Goal: Find specific page/section: Find specific page/section

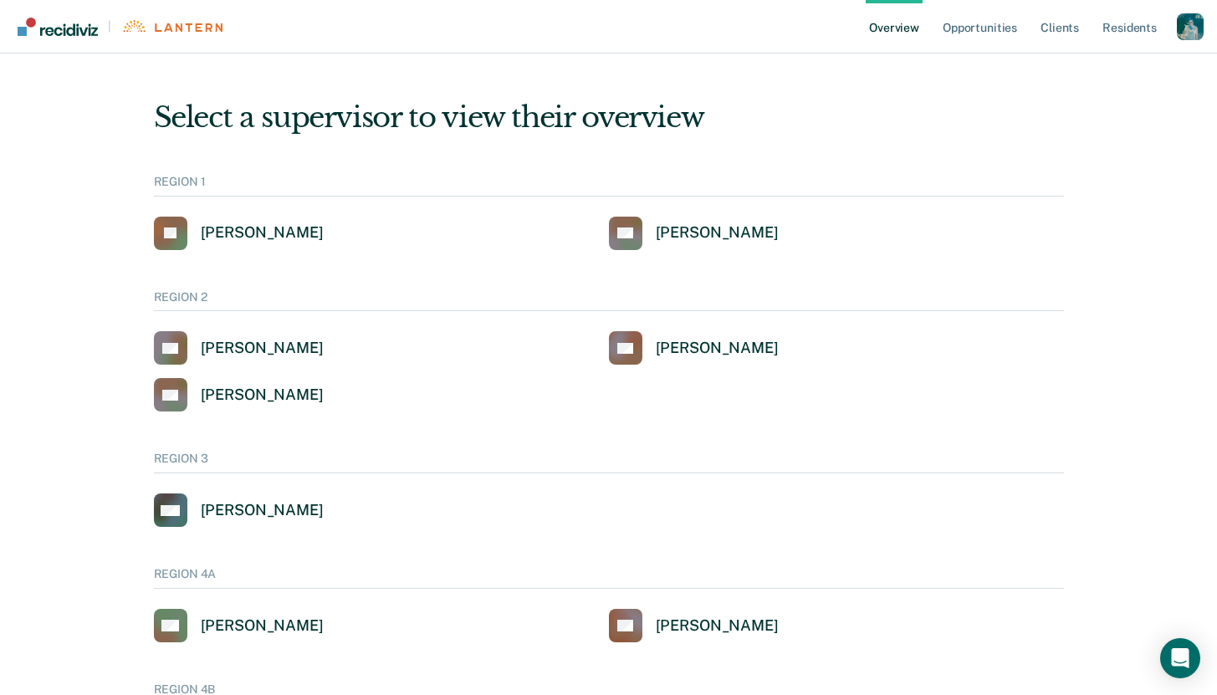
click at [1192, 29] on div "Profile dropdown button" at bounding box center [1190, 26] width 27 height 27
click at [1110, 75] on link "Profile" at bounding box center [1123, 76] width 108 height 14
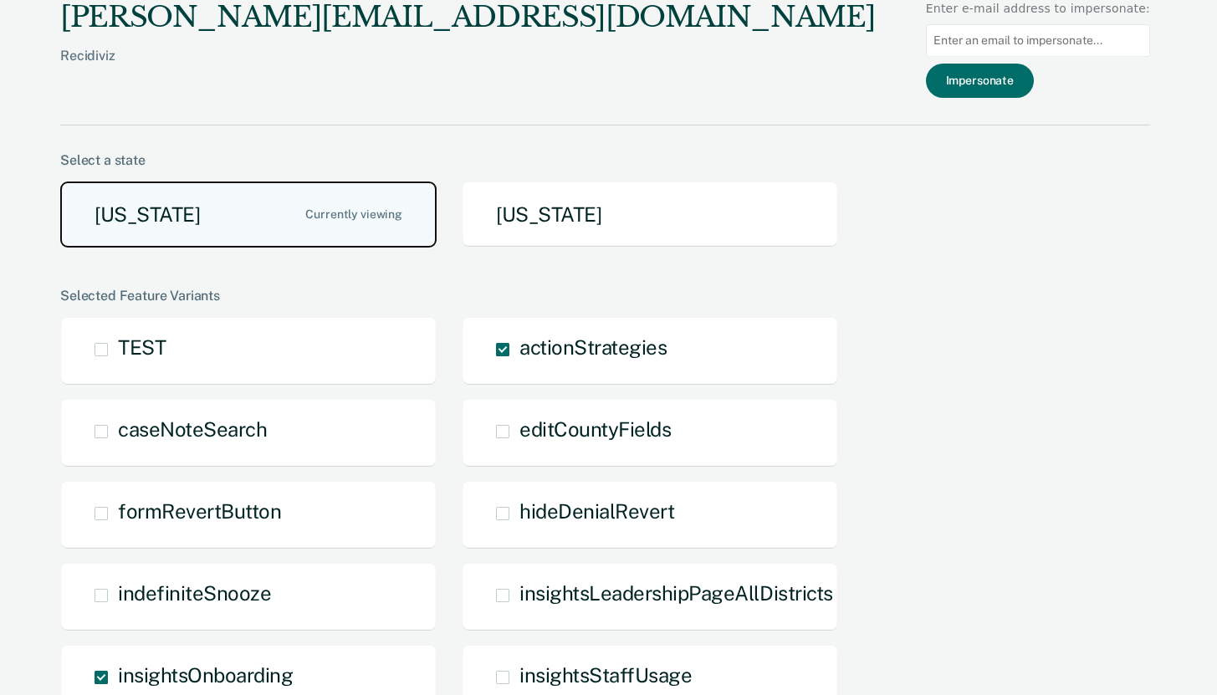
click at [300, 215] on button "[US_STATE]" at bounding box center [248, 214] width 376 height 66
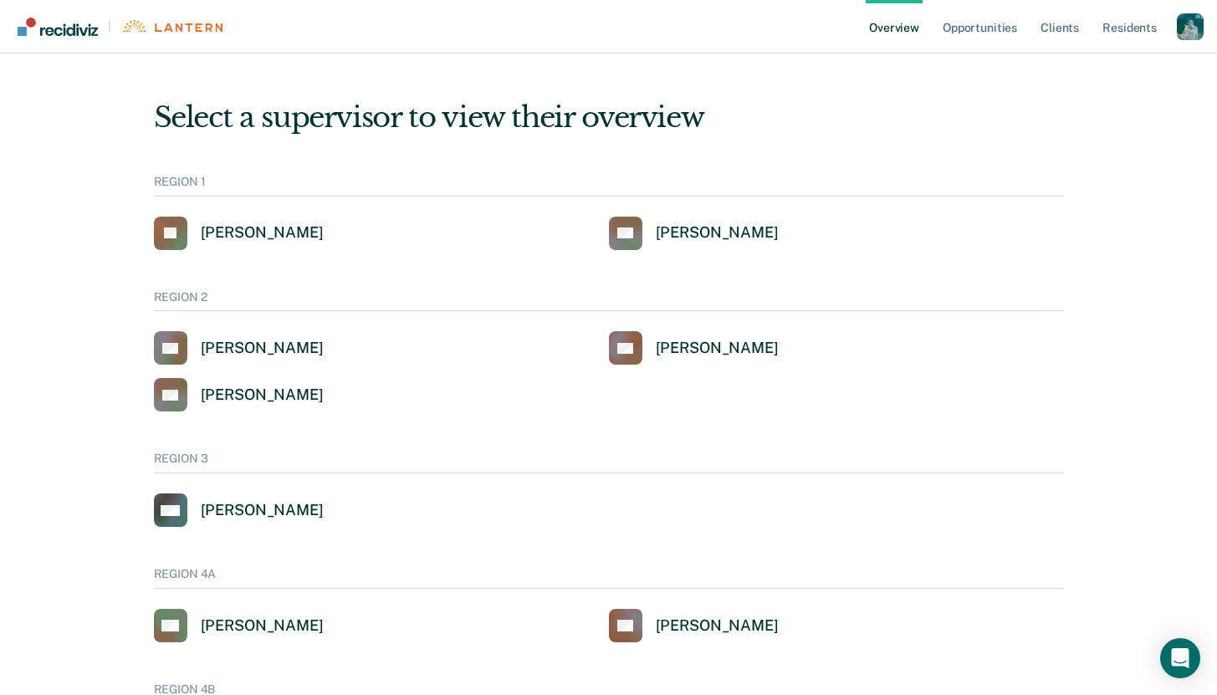
click at [1190, 24] on div "Profile dropdown button" at bounding box center [1190, 26] width 27 height 27
click at [1077, 71] on link "Profile" at bounding box center [1123, 76] width 108 height 14
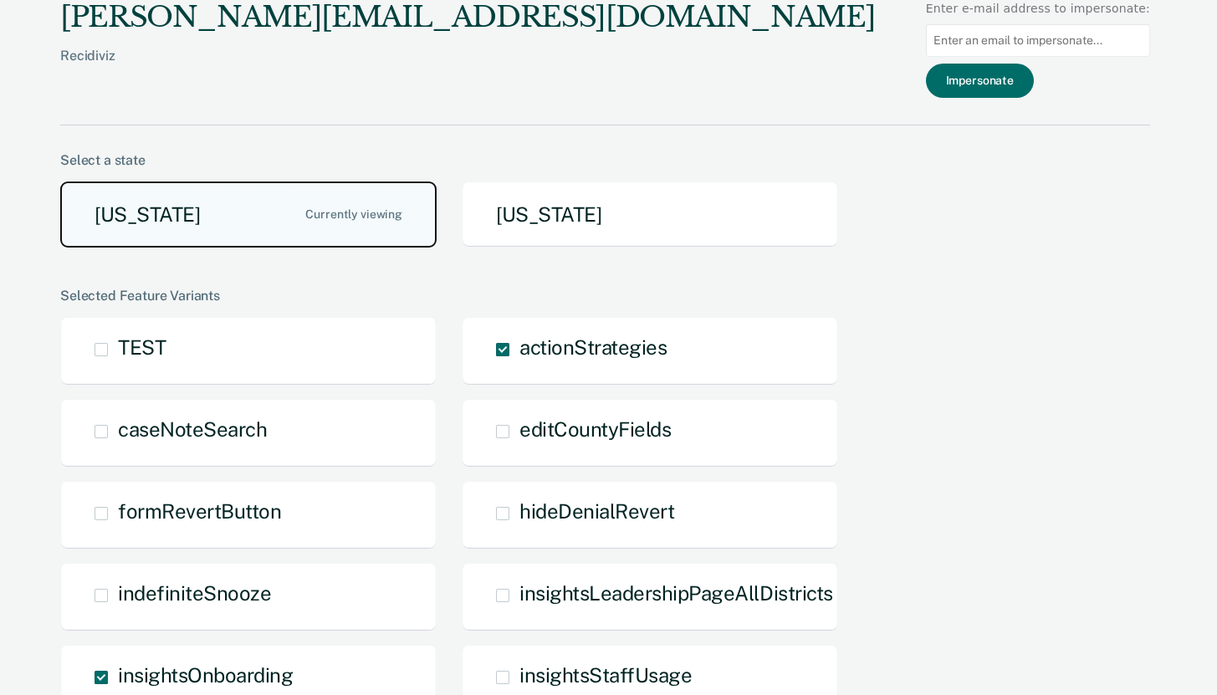
click at [278, 219] on button "[US_STATE]" at bounding box center [248, 214] width 376 height 66
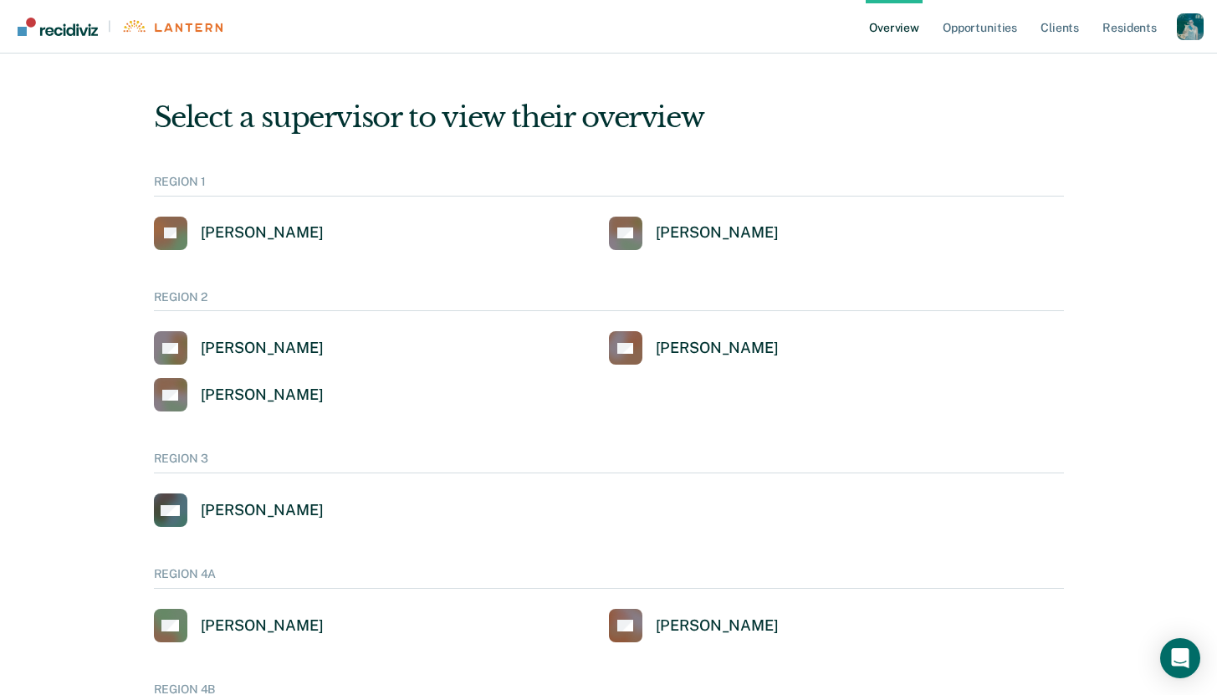
click at [46, 28] on img "Go to Recidiviz Home" at bounding box center [58, 27] width 80 height 18
click at [187, 24] on img "Go to Recidiviz Home" at bounding box center [171, 26] width 101 height 13
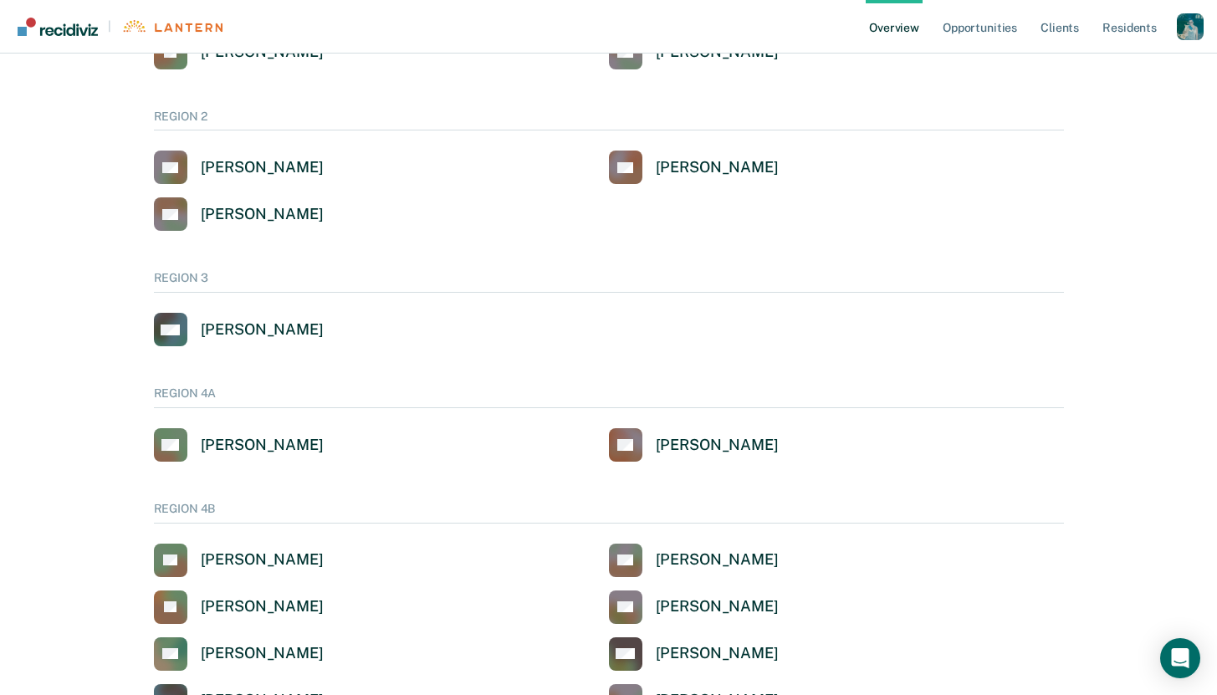
scroll to position [524, 0]
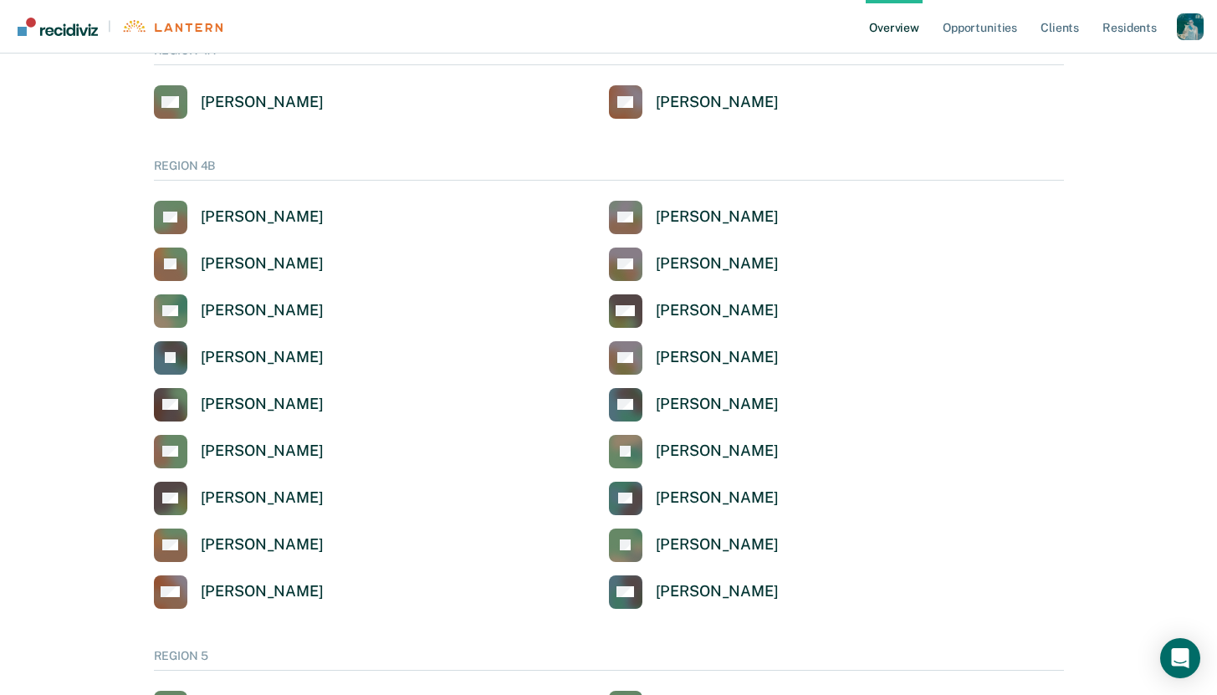
click at [1188, 28] on div "Profile dropdown button" at bounding box center [1190, 26] width 27 height 27
click at [1127, 79] on link "Profile" at bounding box center [1123, 76] width 108 height 14
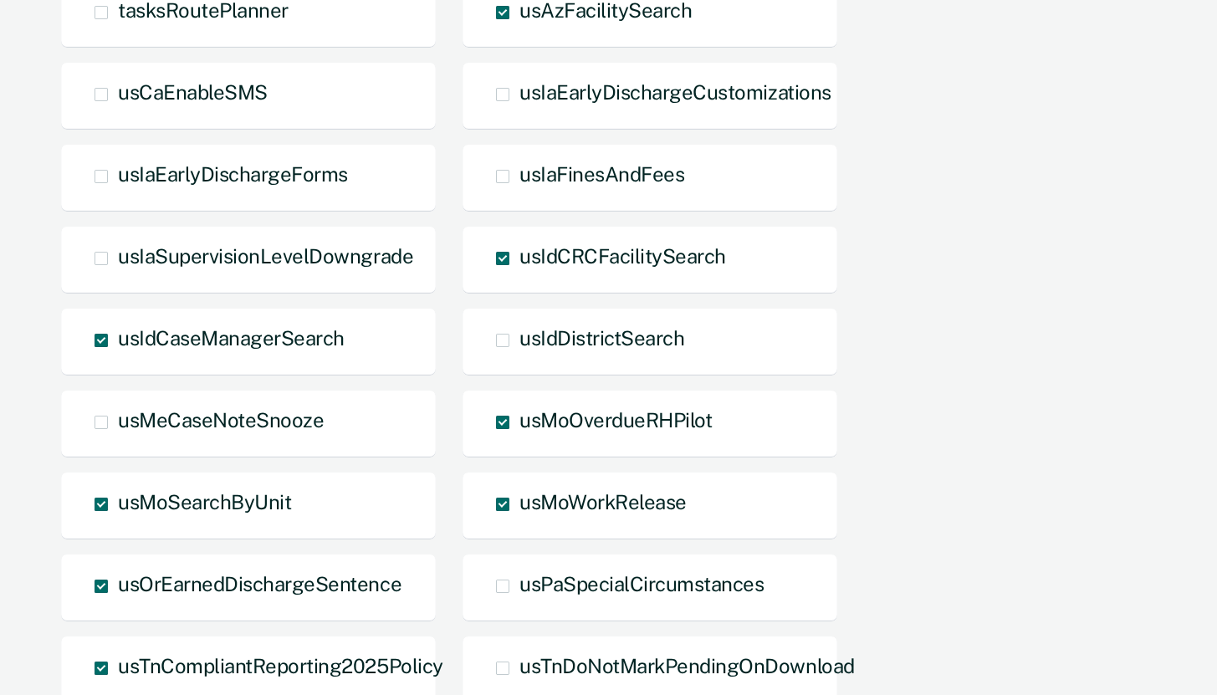
scroll to position [1644, 0]
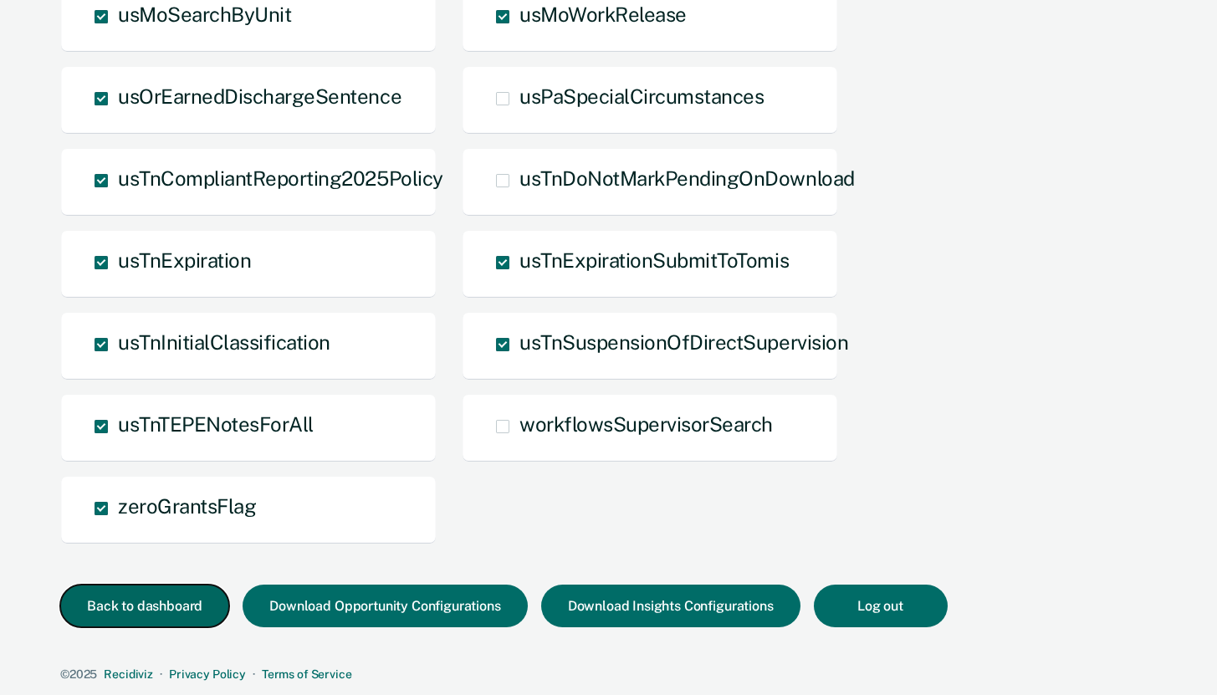
click at [109, 604] on button "Back to dashboard" at bounding box center [144, 606] width 169 height 43
